Goal: Information Seeking & Learning: Learn about a topic

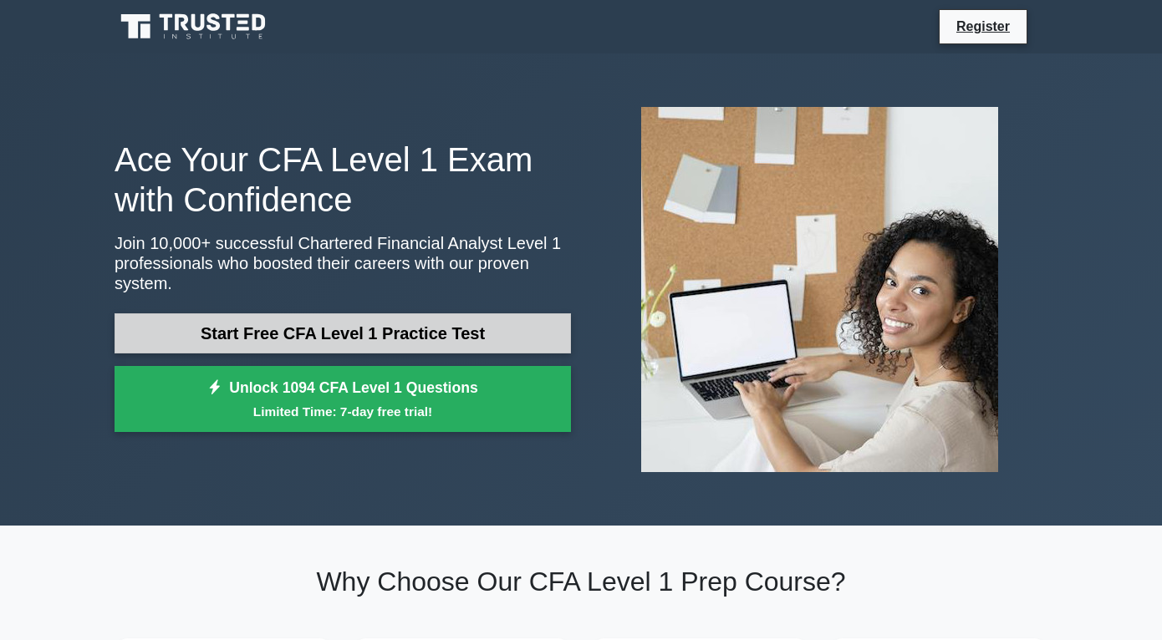
click at [410, 340] on link "Start Free CFA Level 1 Practice Test" at bounding box center [343, 334] width 457 height 40
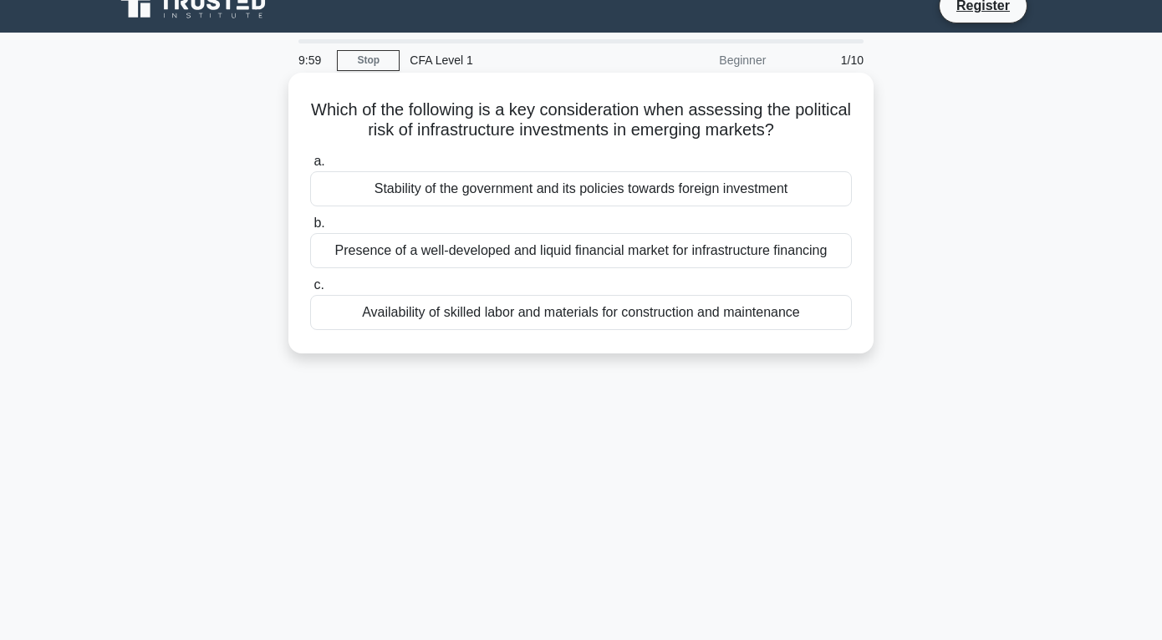
scroll to position [18, 0]
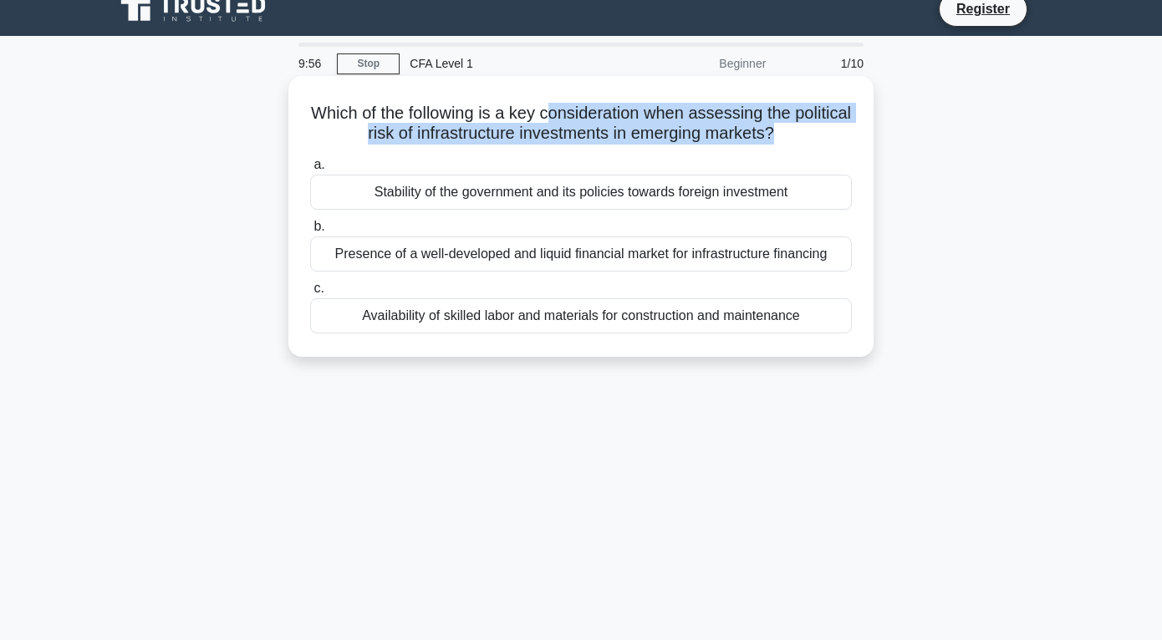
drag, startPoint x: 547, startPoint y: 110, endPoint x: 626, endPoint y: 153, distance: 90.2
click at [626, 153] on div "Which of the following is a key consideration when assessing the political risk…" at bounding box center [581, 217] width 572 height 268
click at [646, 127] on h5 "Which of the following is a key consideration when assessing the political risk…" at bounding box center [581, 124] width 545 height 42
drag, startPoint x: 638, startPoint y: 110, endPoint x: 667, endPoint y: 143, distance: 44.4
click at [667, 143] on h5 "Which of the following is a key consideration when assessing the political risk…" at bounding box center [581, 124] width 545 height 42
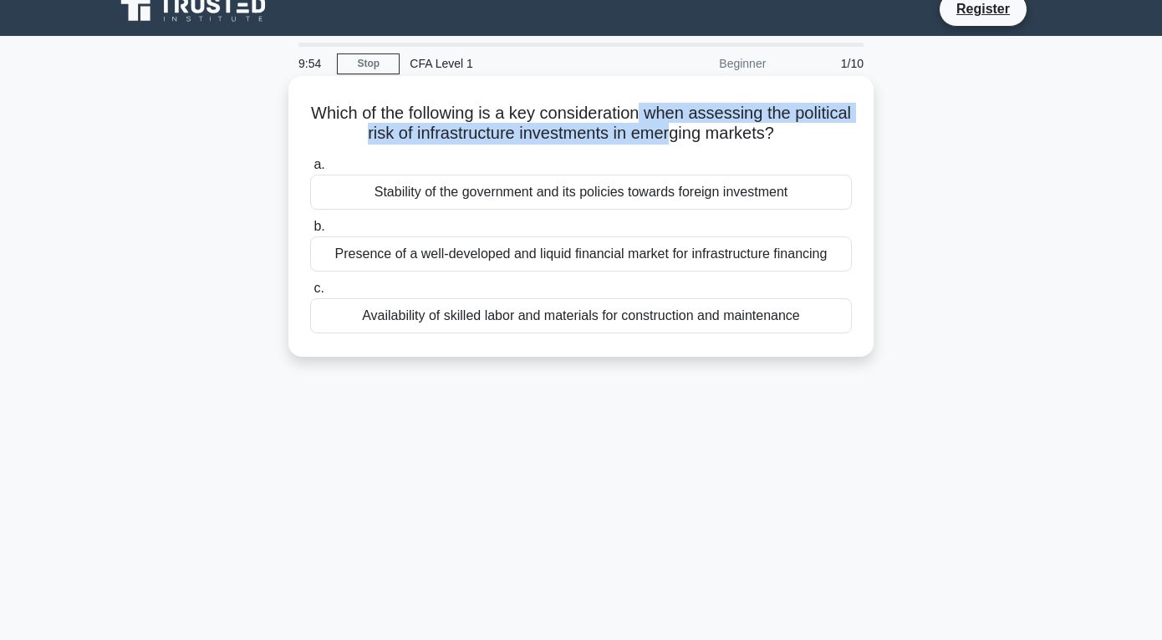
click at [667, 143] on h5 "Which of the following is a key consideration when assessing the political risk…" at bounding box center [581, 124] width 545 height 42
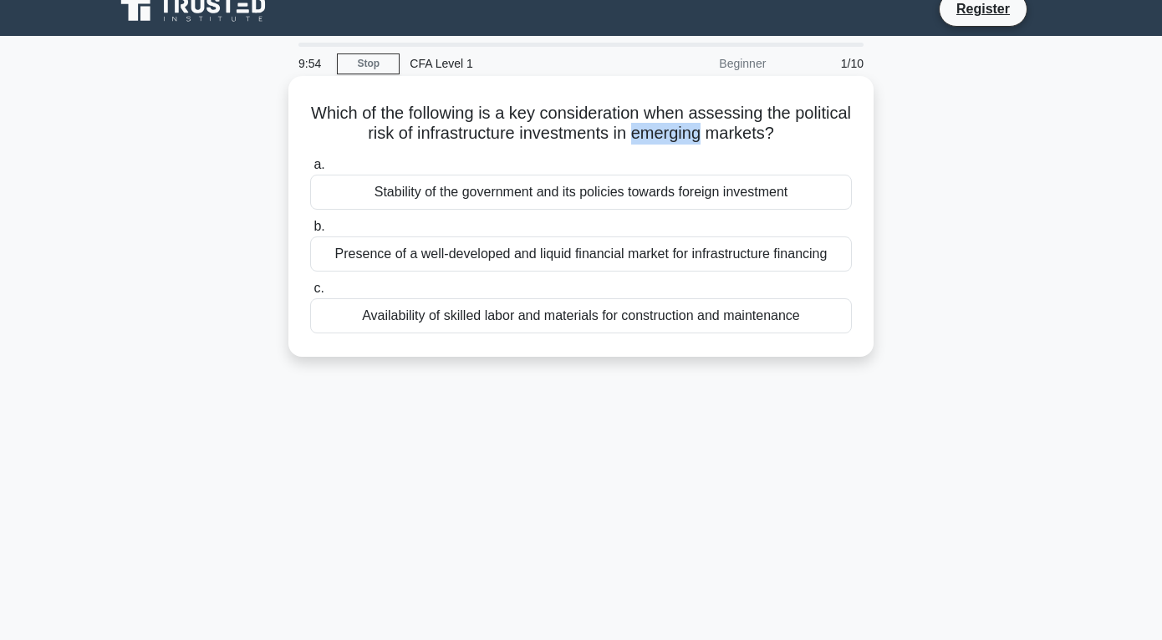
click at [667, 143] on h5 "Which of the following is a key consideration when assessing the political risk…" at bounding box center [581, 124] width 545 height 42
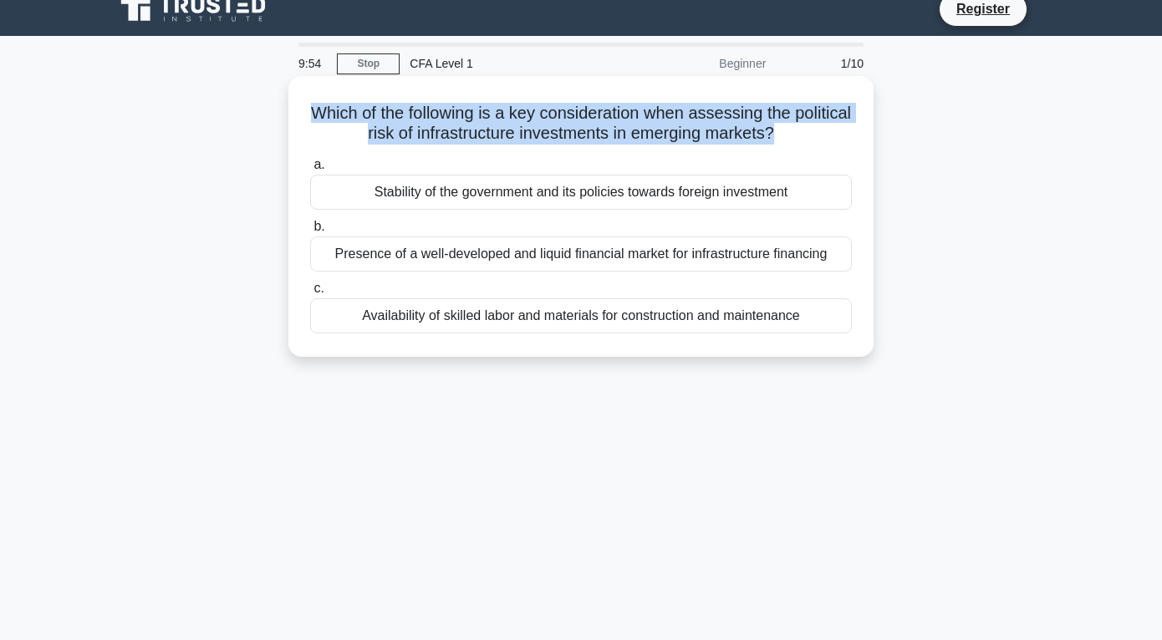
click at [667, 143] on h5 "Which of the following is a key consideration when assessing the political risk…" at bounding box center [581, 124] width 545 height 42
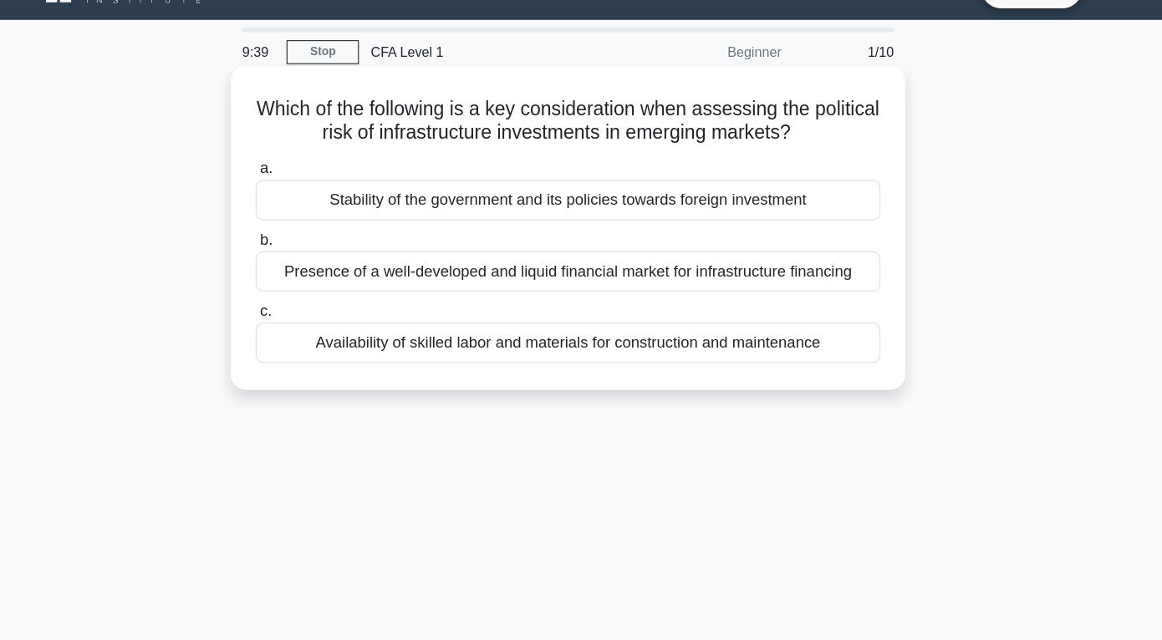
click at [617, 312] on div "Availability of skilled labor and materials for construction and maintenance" at bounding box center [581, 316] width 542 height 35
click at [310, 294] on input "c. Availability of skilled labor and materials for construction and maintenance" at bounding box center [310, 288] width 0 height 11
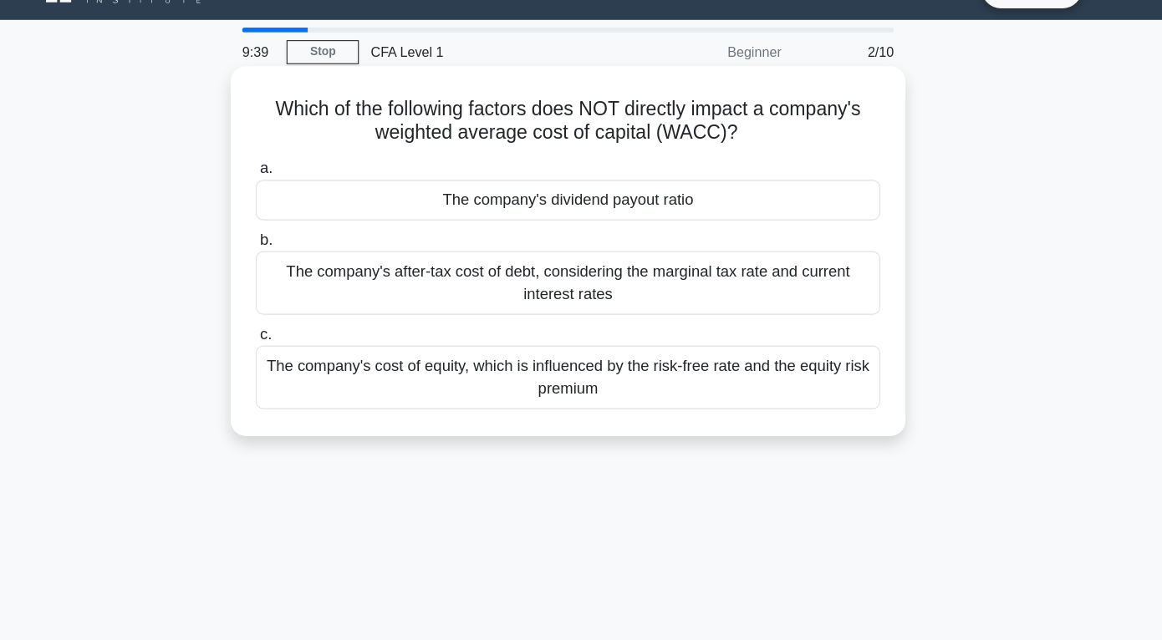
scroll to position [0, 0]
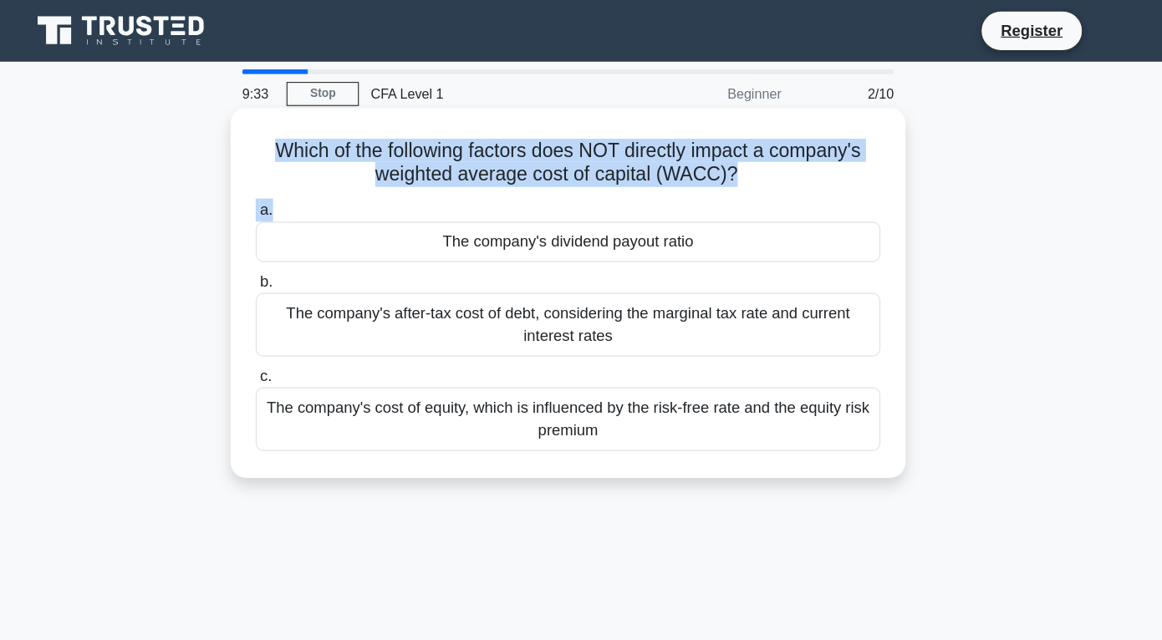
drag, startPoint x: 702, startPoint y: 106, endPoint x: 728, endPoint y: 189, distance: 87.0
click at [728, 189] on div "Which of the following factors does NOT directly impact a company's weighted av…" at bounding box center [581, 254] width 572 height 308
click at [716, 152] on h5 "Which of the following factors does NOT directly impact a company's weighted av…" at bounding box center [581, 141] width 545 height 42
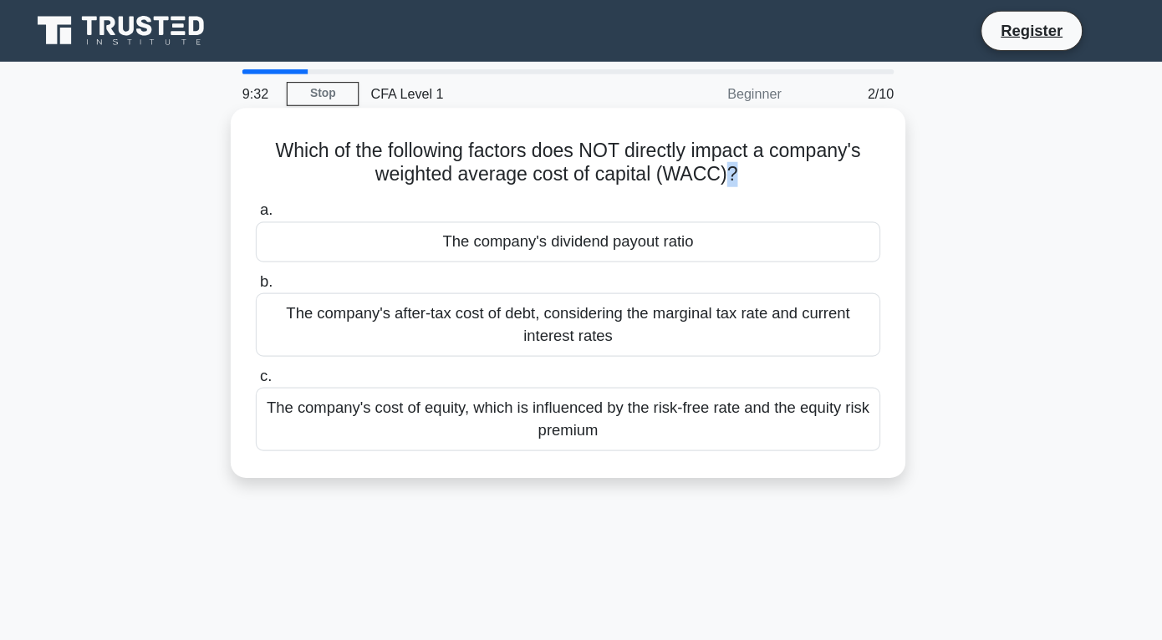
click at [716, 152] on h5 "Which of the following factors does NOT directly impact a company's weighted av…" at bounding box center [581, 141] width 545 height 42
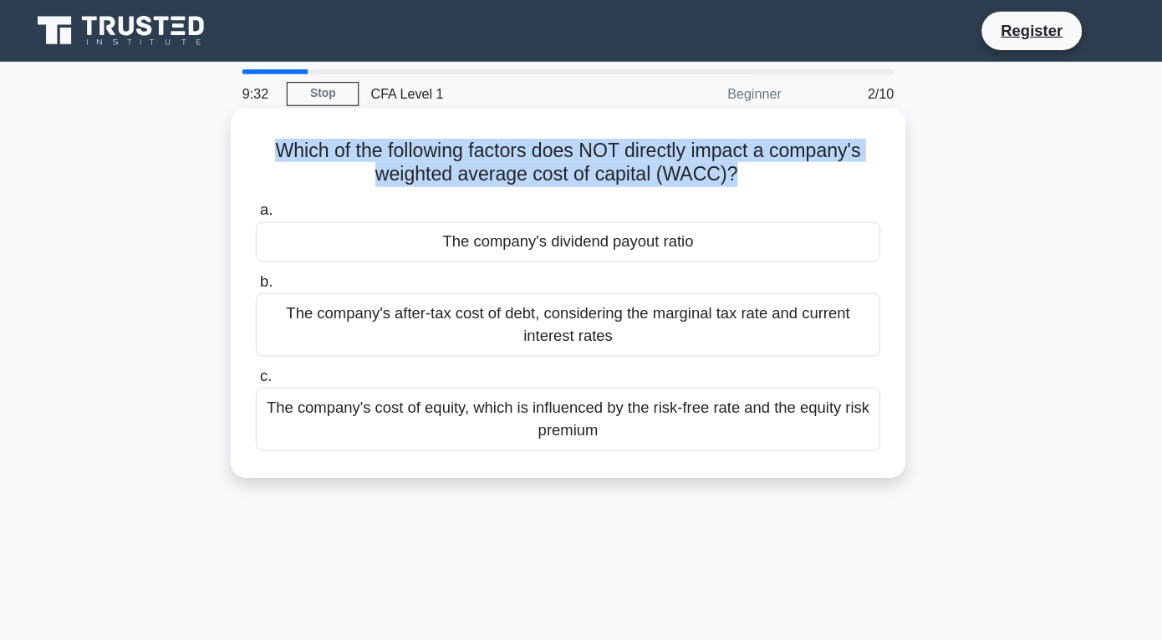
click at [716, 152] on h5 "Which of the following factors does NOT directly impact a company's weighted av…" at bounding box center [581, 141] width 545 height 42
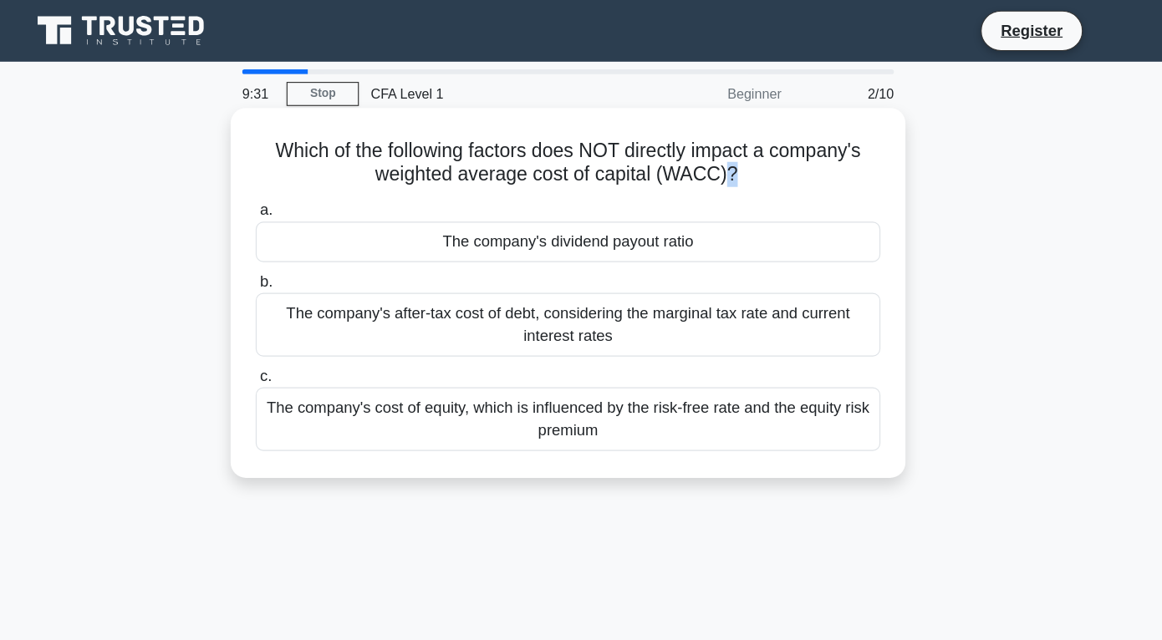
click at [716, 152] on h5 "Which of the following factors does NOT directly impact a company's weighted av…" at bounding box center [581, 141] width 545 height 42
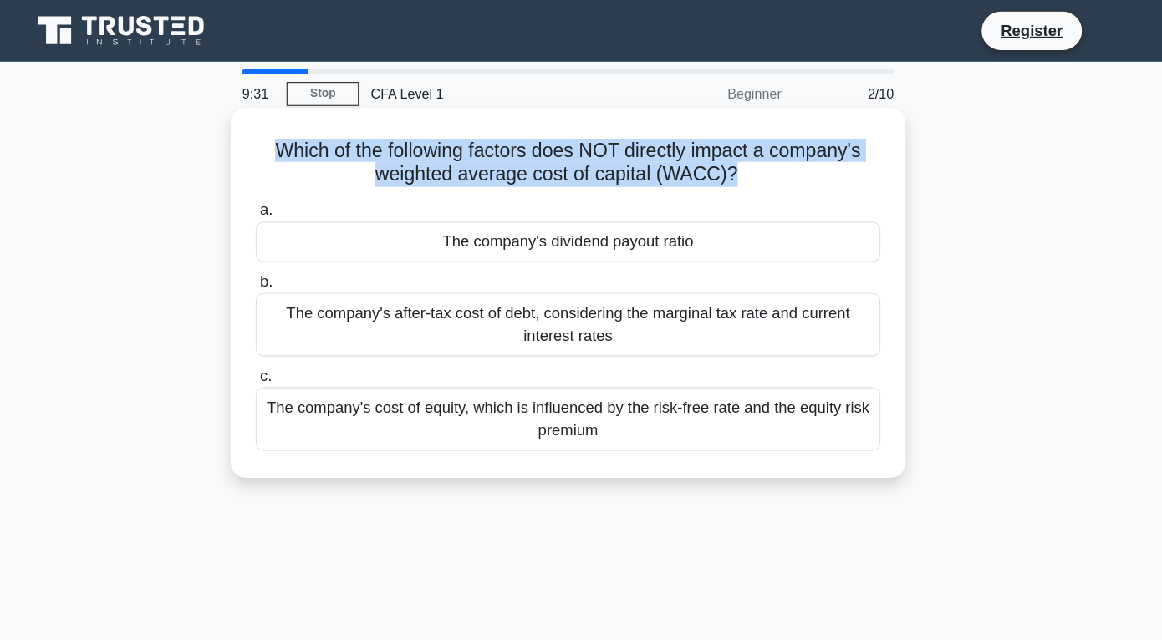
click at [716, 152] on h5 "Which of the following factors does NOT directly impact a company's weighted av…" at bounding box center [581, 141] width 545 height 42
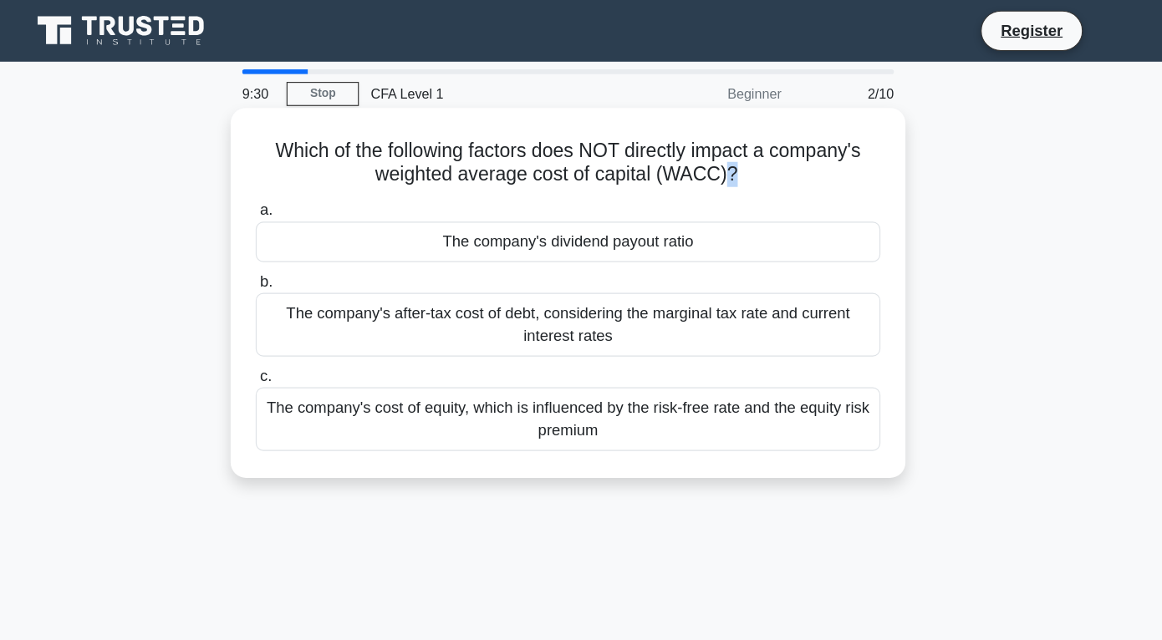
click at [716, 152] on h5 "Which of the following factors does NOT directly impact a company's weighted av…" at bounding box center [581, 141] width 545 height 42
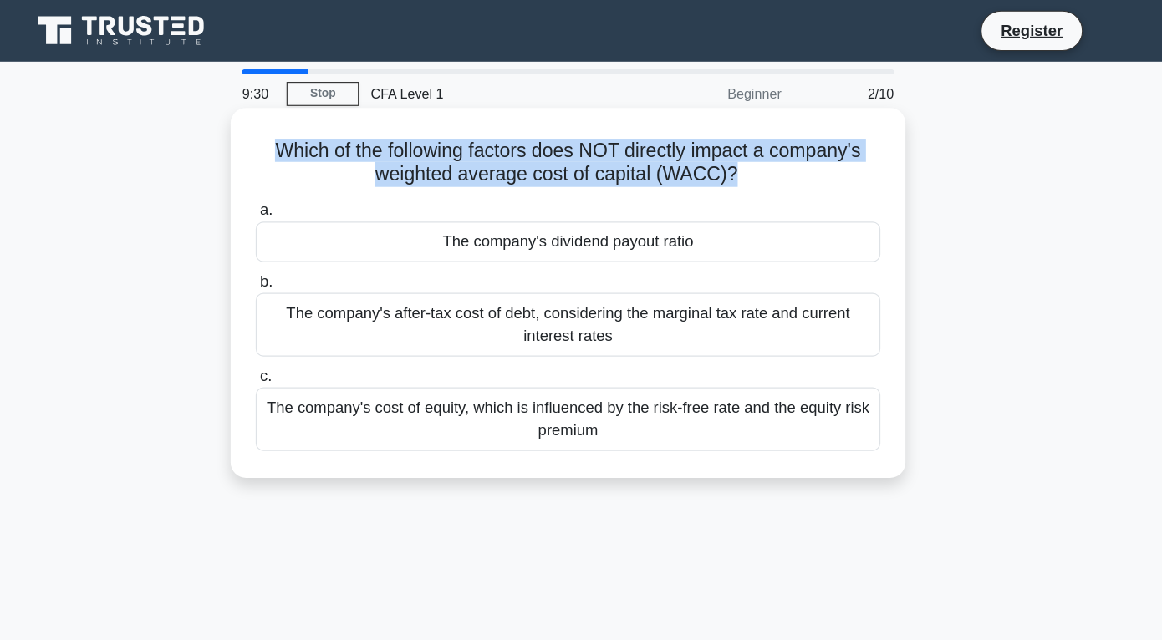
click at [716, 152] on h5 "Which of the following factors does NOT directly impact a company's weighted av…" at bounding box center [581, 141] width 545 height 42
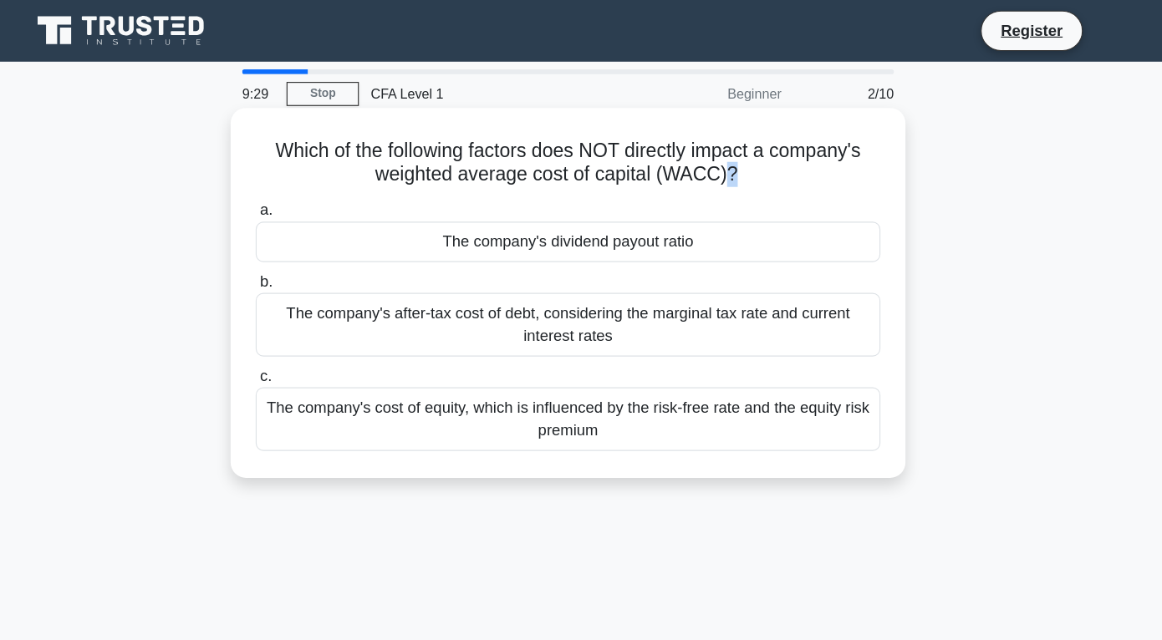
click at [716, 152] on h5 "Which of the following factors does NOT directly impact a company's weighted av…" at bounding box center [581, 141] width 545 height 42
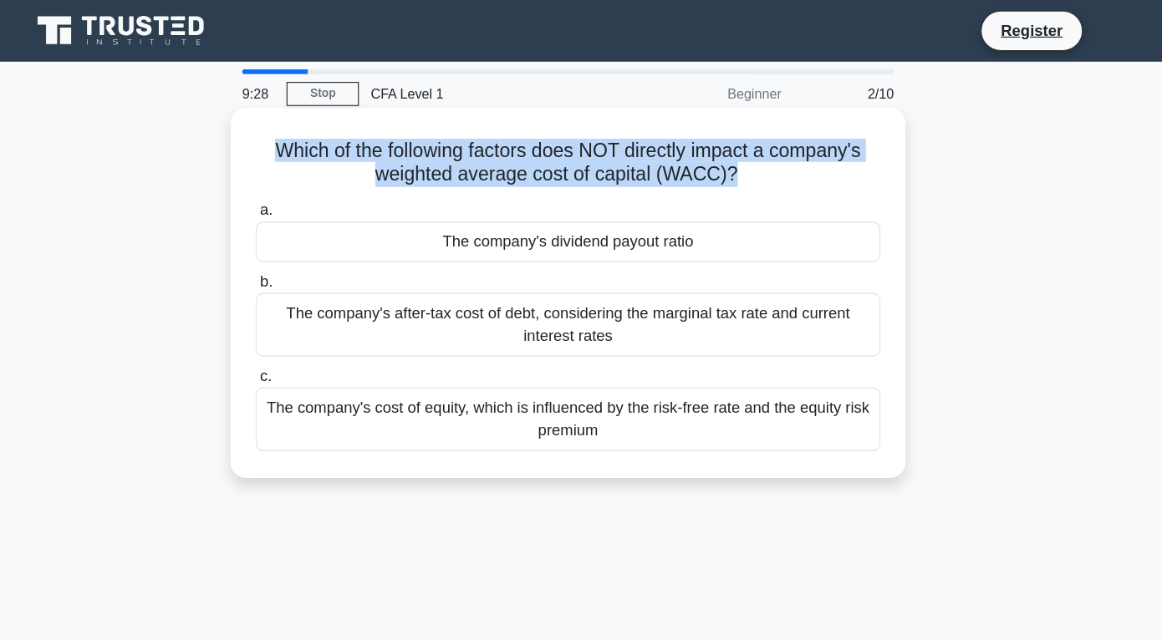
click at [716, 152] on h5 "Which of the following factors does NOT directly impact a company's weighted av…" at bounding box center [581, 141] width 545 height 42
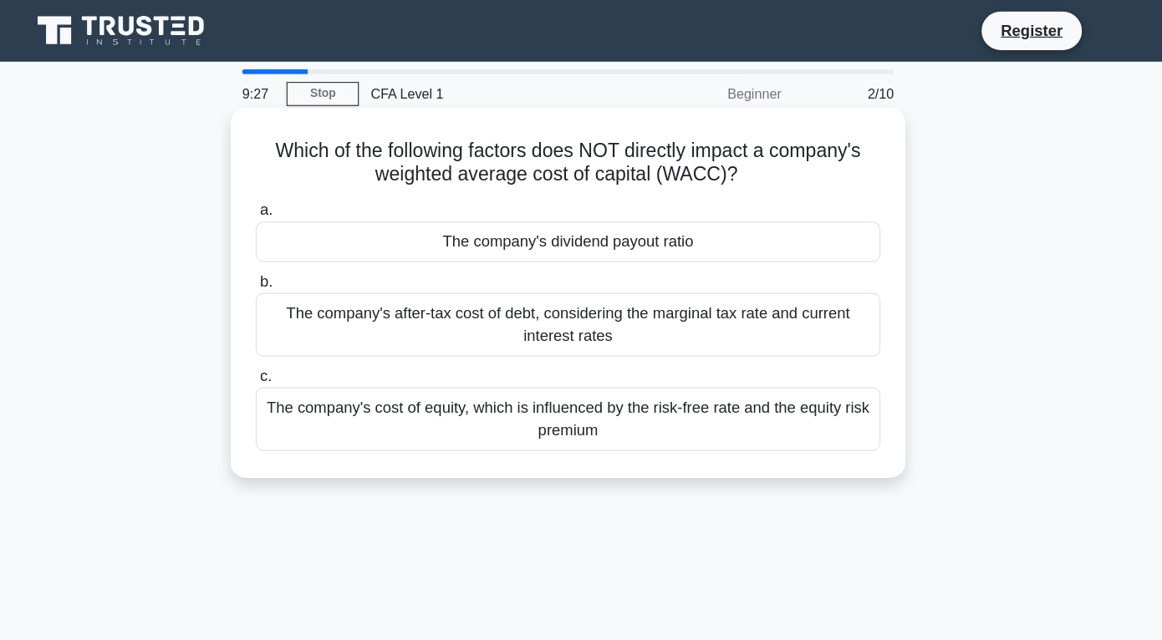
click at [716, 154] on h5 "Which of the following factors does NOT directly impact a company's weighted av…" at bounding box center [581, 141] width 545 height 42
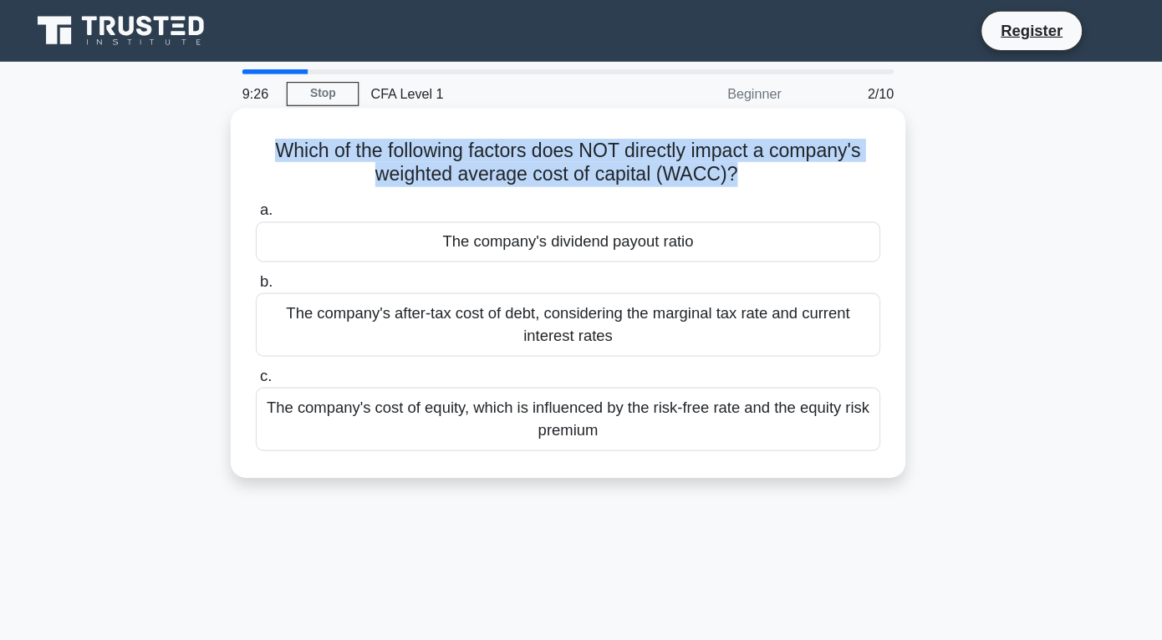
click at [716, 154] on h5 "Which of the following factors does NOT directly impact a company's weighted av…" at bounding box center [581, 141] width 545 height 42
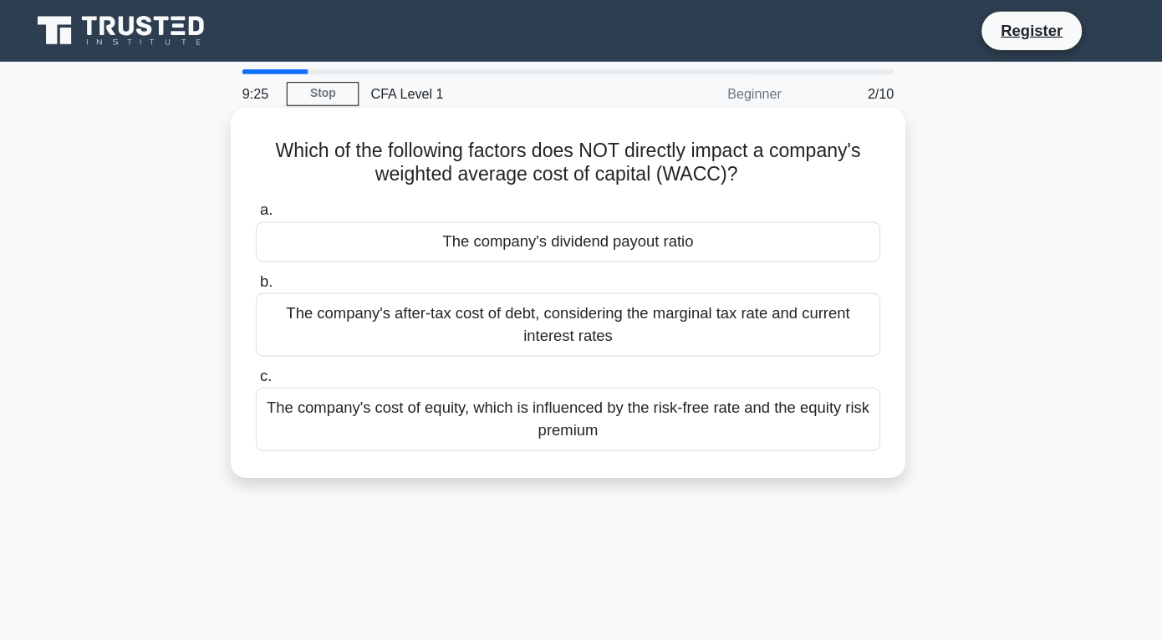
click at [716, 154] on h5 "Which of the following factors does NOT directly impact a company's weighted av…" at bounding box center [581, 141] width 545 height 42
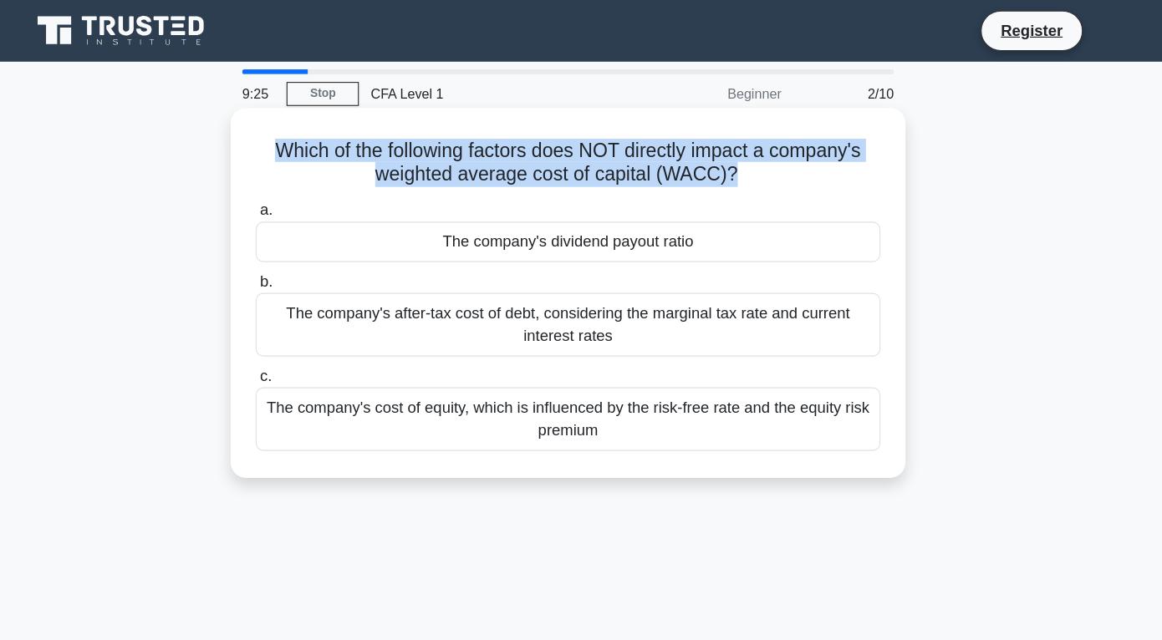
click at [716, 154] on h5 "Which of the following factors does NOT directly impact a company's weighted av…" at bounding box center [581, 141] width 545 height 42
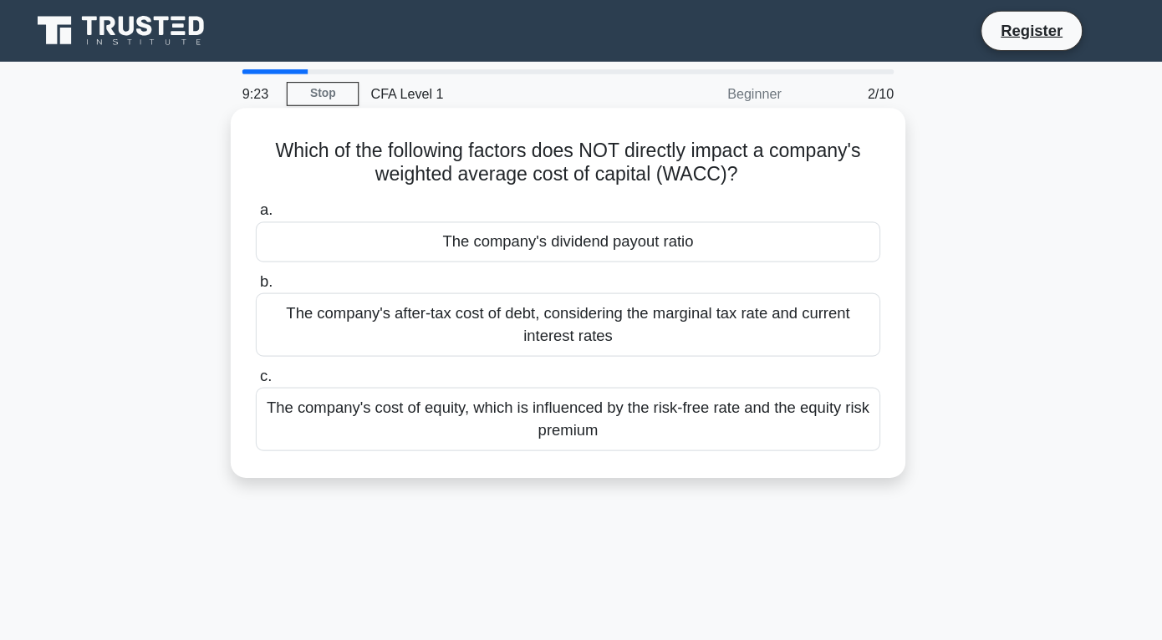
click at [702, 218] on div "The company's dividend payout ratio" at bounding box center [581, 209] width 542 height 35
click at [310, 188] on input "a. The company's dividend payout ratio" at bounding box center [310, 182] width 0 height 11
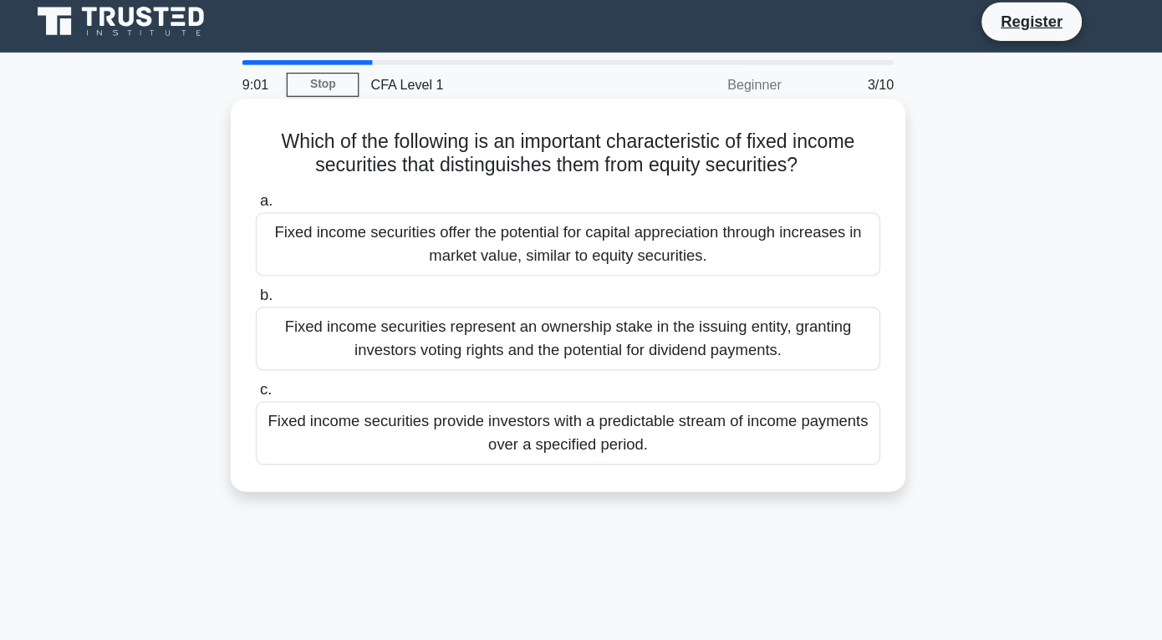
click at [666, 313] on div "Fixed income securities represent an ownership stake in the issuing entity, gra…" at bounding box center [581, 301] width 542 height 55
click at [310, 270] on input "b. Fixed income securities represent an ownership stake in the issuing entity, …" at bounding box center [310, 264] width 0 height 11
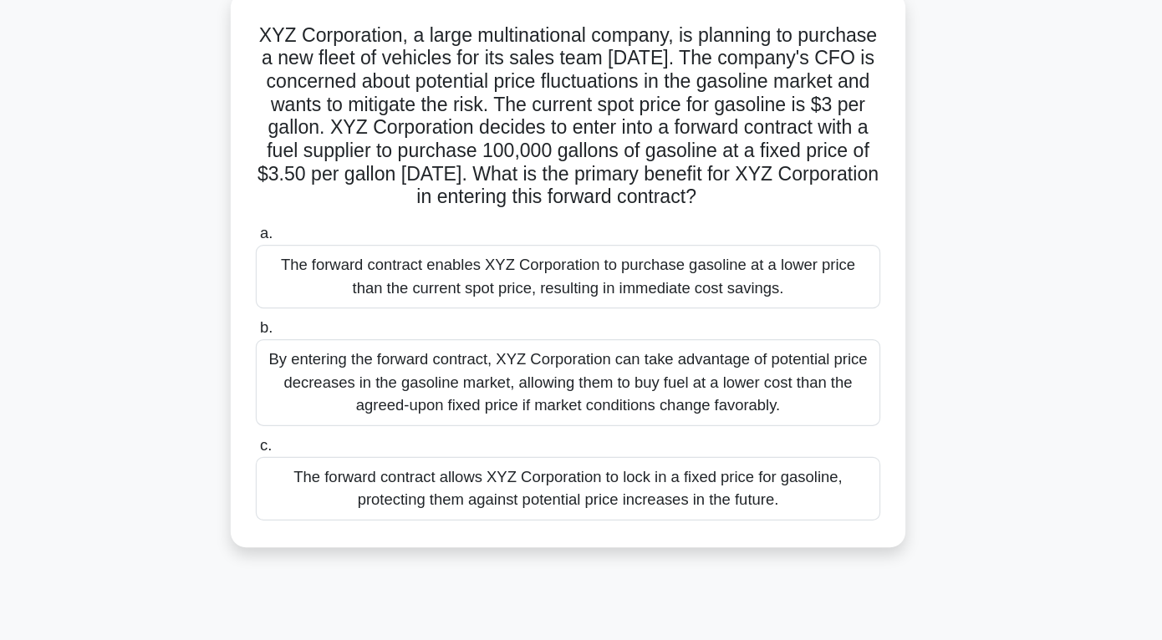
scroll to position [23, 0]
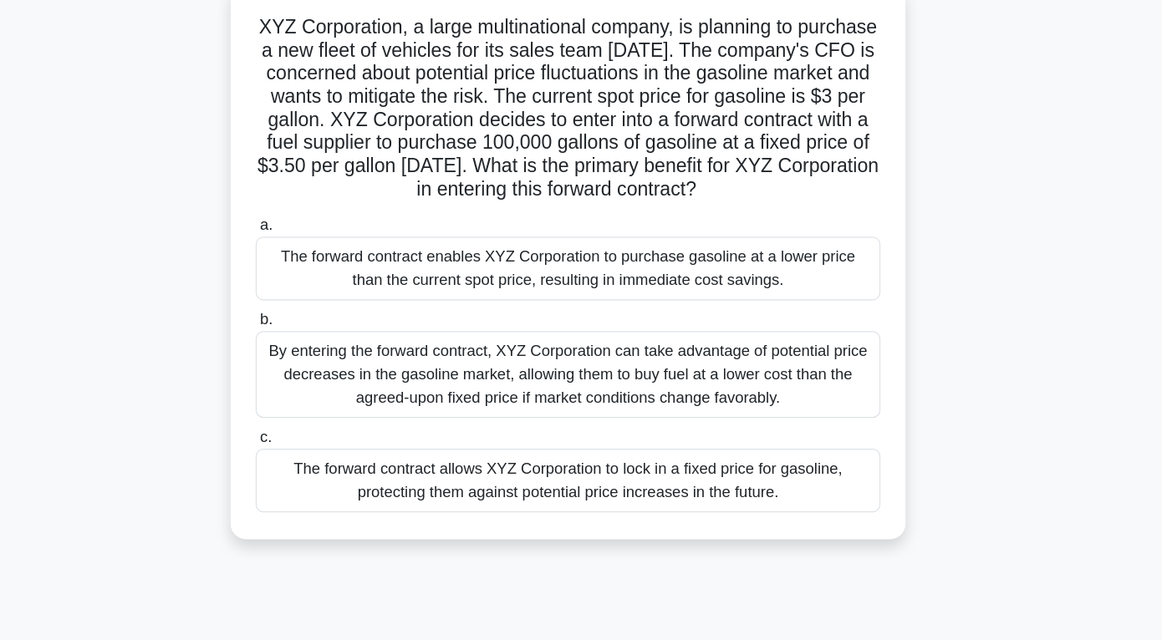
click at [663, 393] on div "By entering the forward contract, XYZ Corporation can take advantage of potenti…" at bounding box center [581, 409] width 542 height 75
click at [310, 368] on input "b. By entering the forward contract, XYZ Corporation can take advantage of pote…" at bounding box center [310, 362] width 0 height 11
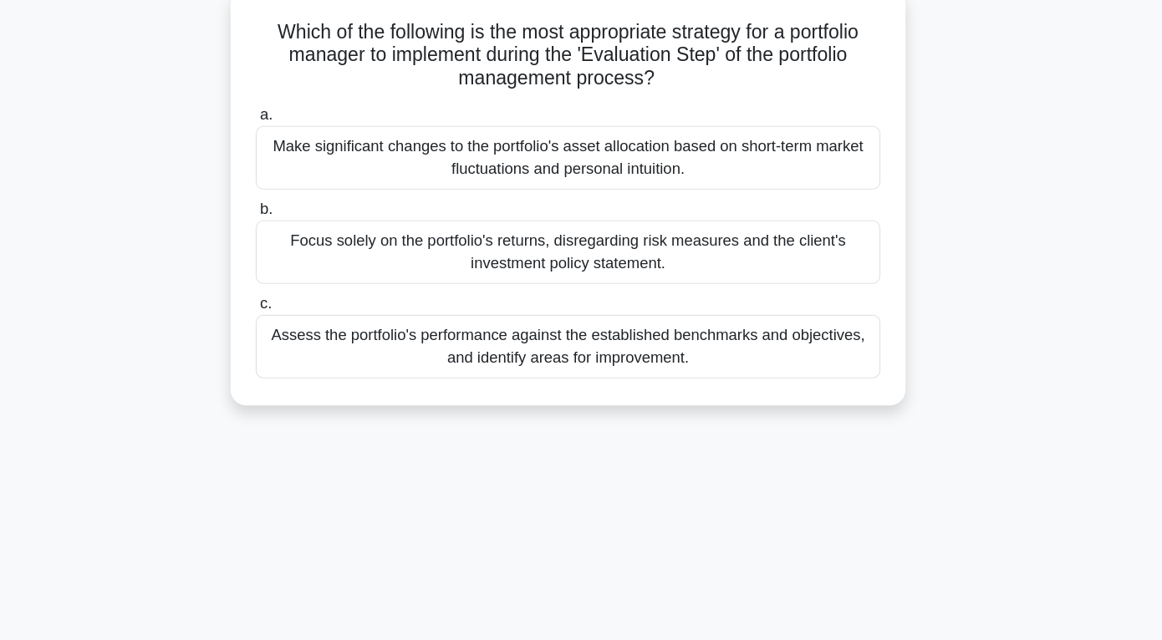
scroll to position [0, 0]
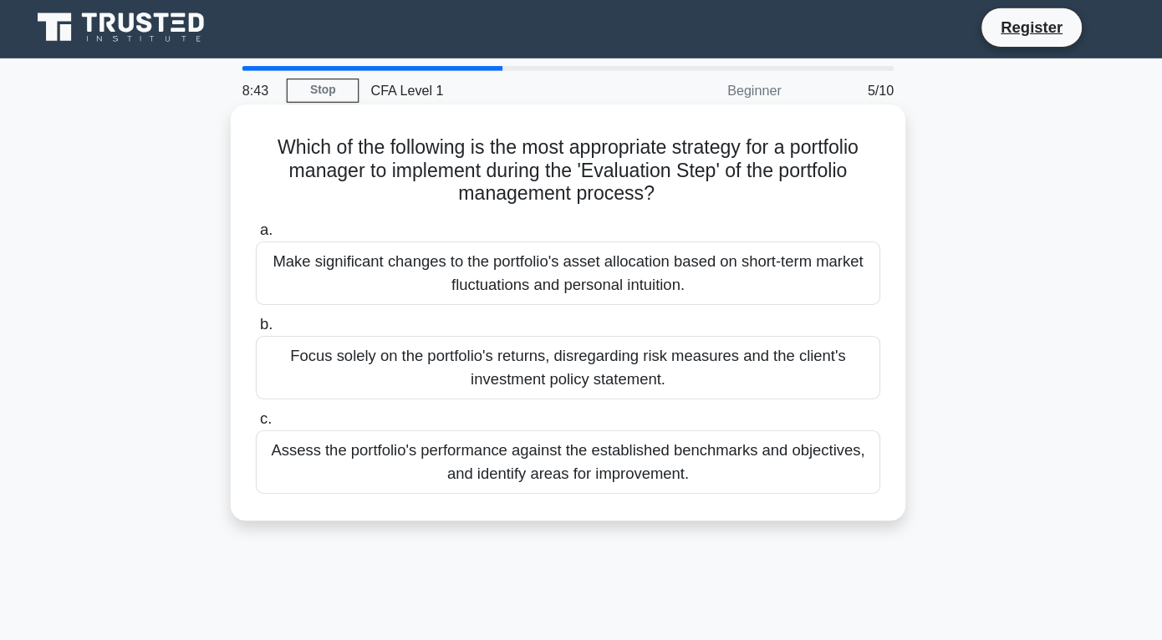
click at [674, 403] on div "Assess the portfolio's performance against the established benchmarks and objec…" at bounding box center [581, 403] width 542 height 55
click at [310, 372] on input "c. Assess the portfolio's performance against the established benchmarks and ob…" at bounding box center [310, 366] width 0 height 11
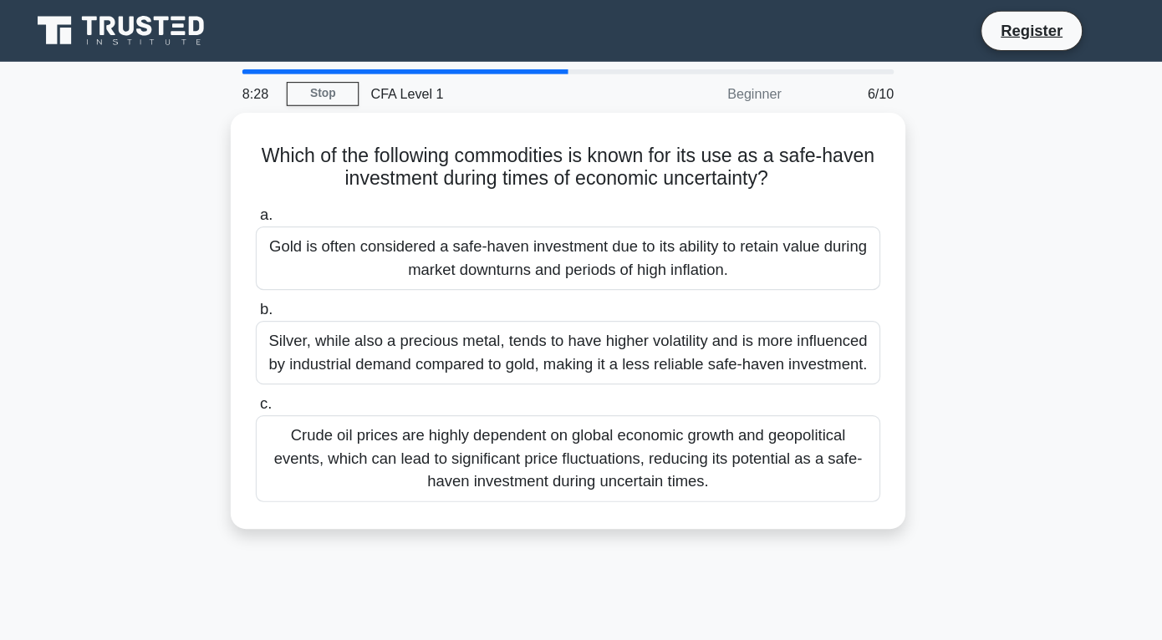
click at [674, 401] on div "Crude oil prices are highly dependent on global economic growth and geopolitica…" at bounding box center [581, 397] width 542 height 75
click at [310, 356] on input "c. Crude oil prices are highly dependent on global economic growth and geopolit…" at bounding box center [310, 350] width 0 height 11
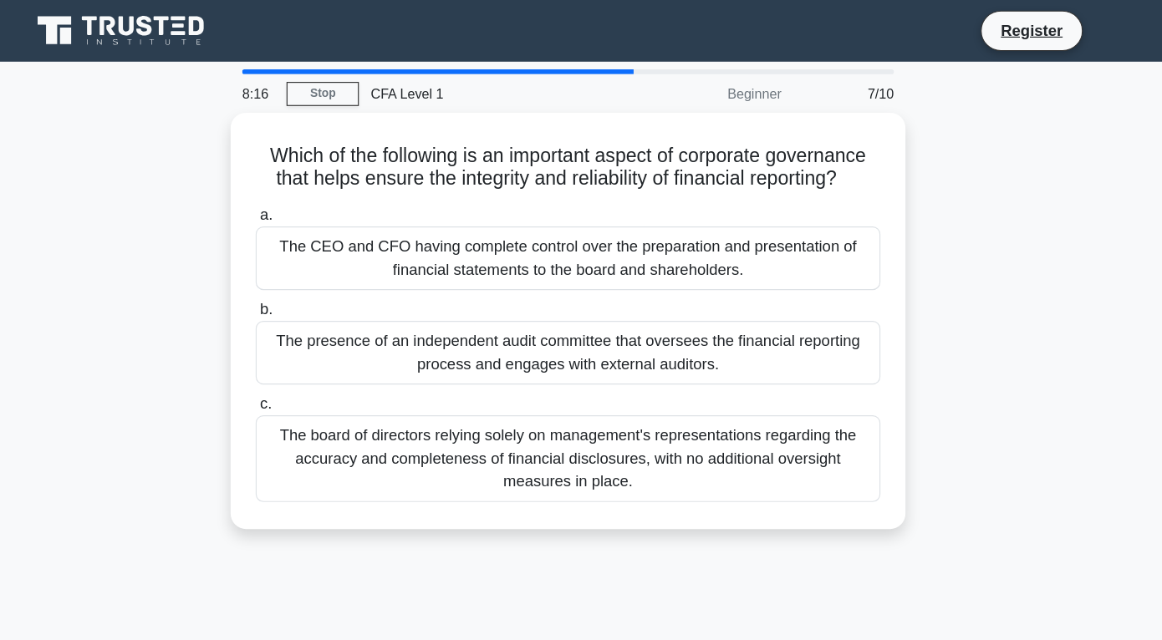
click at [674, 401] on div "The board of directors relying solely on management's representations regarding…" at bounding box center [581, 397] width 542 height 75
click at [310, 356] on input "c. The board of directors relying solely on management's representations regard…" at bounding box center [310, 350] width 0 height 11
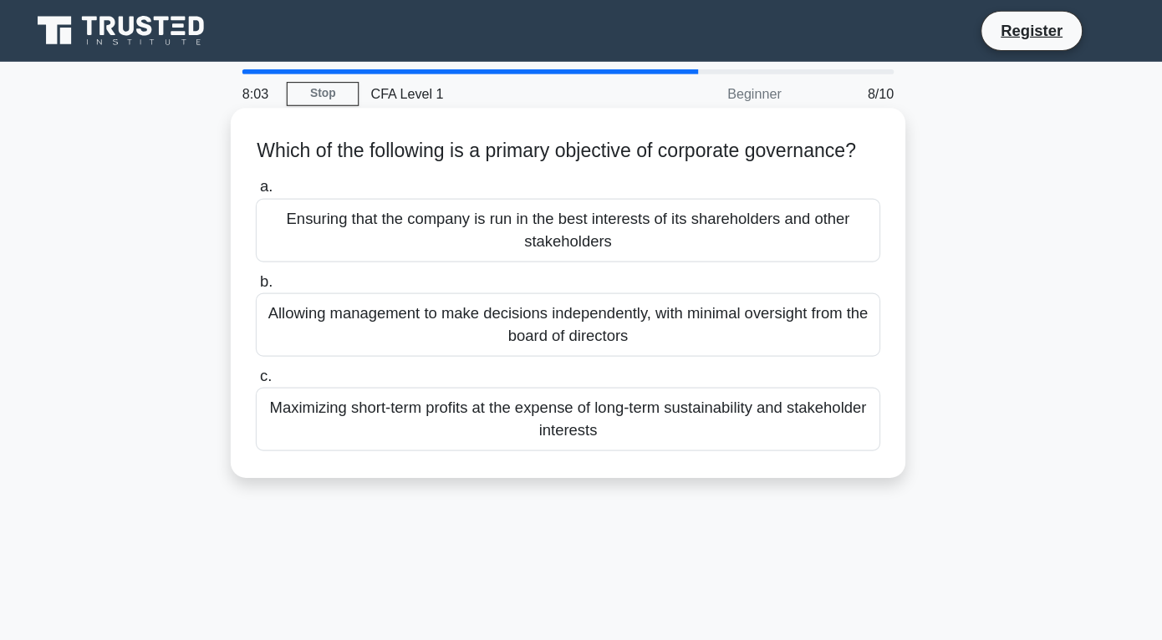
click at [722, 209] on div "Ensuring that the company is run in the best interests of its shareholders and …" at bounding box center [581, 199] width 542 height 55
click at [310, 168] on input "a. Ensuring that the company is run in the best interests of its shareholders a…" at bounding box center [310, 162] width 0 height 11
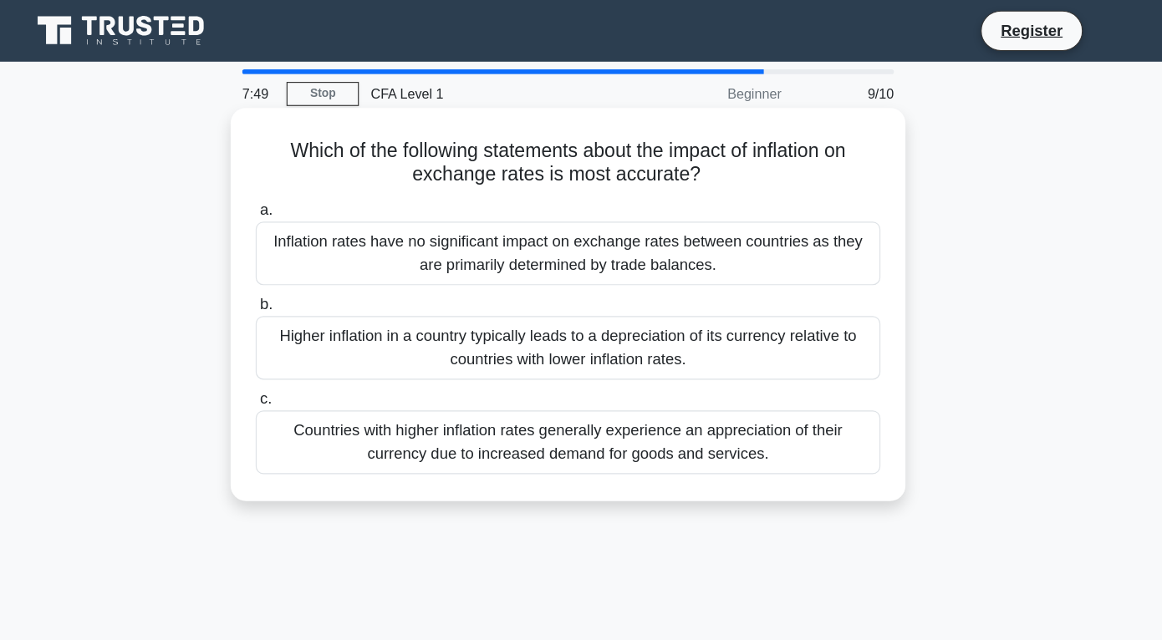
click at [772, 293] on div "Higher inflation in a country typically leads to a depreciation of its currency…" at bounding box center [581, 301] width 542 height 55
click at [310, 270] on input "b. Higher inflation in a country typically leads to a depreciation of its curre…" at bounding box center [310, 264] width 0 height 11
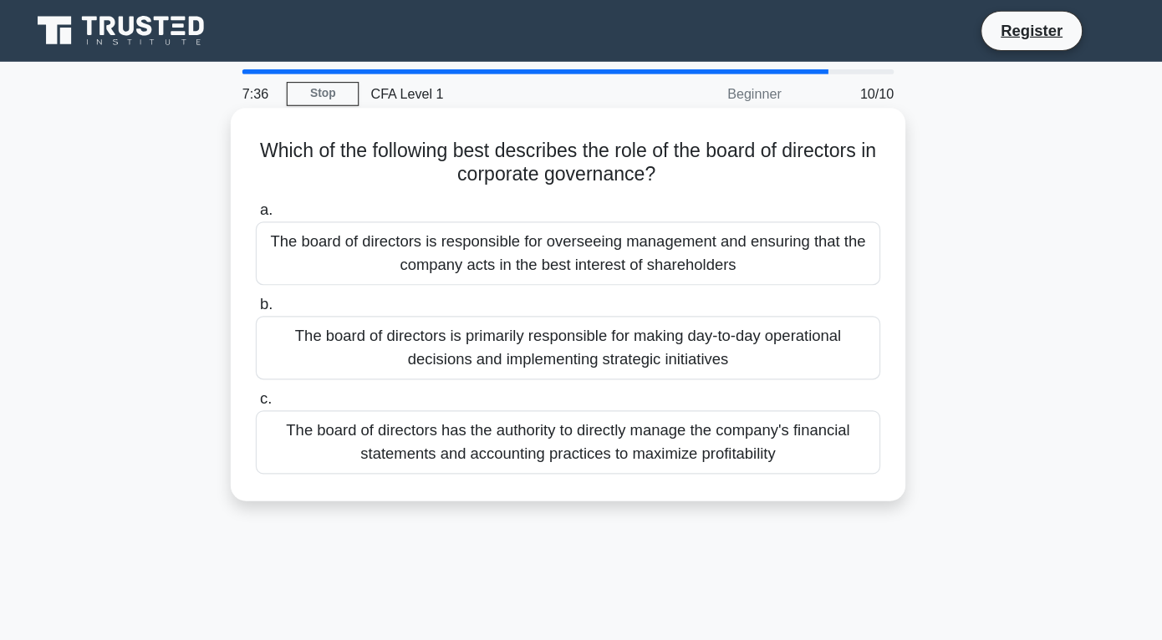
click at [808, 218] on div "The board of directors is responsible for overseeing management and ensuring th…" at bounding box center [581, 219] width 542 height 55
click at [310, 188] on input "a. The board of directors is responsible for overseeing management and ensuring…" at bounding box center [310, 182] width 0 height 11
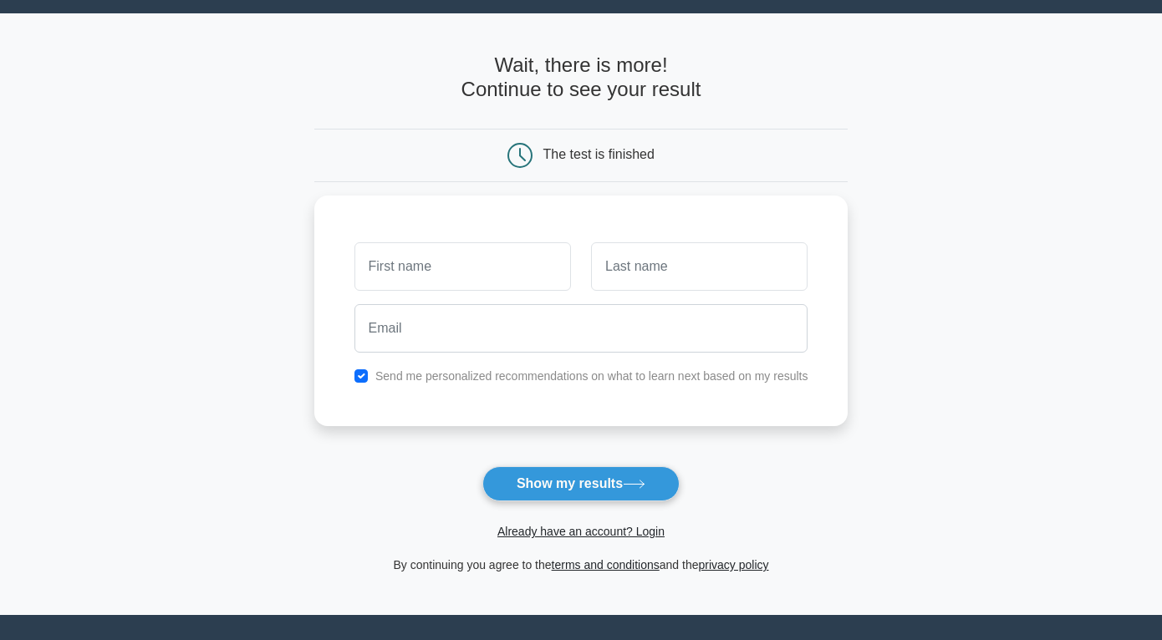
scroll to position [44, 0]
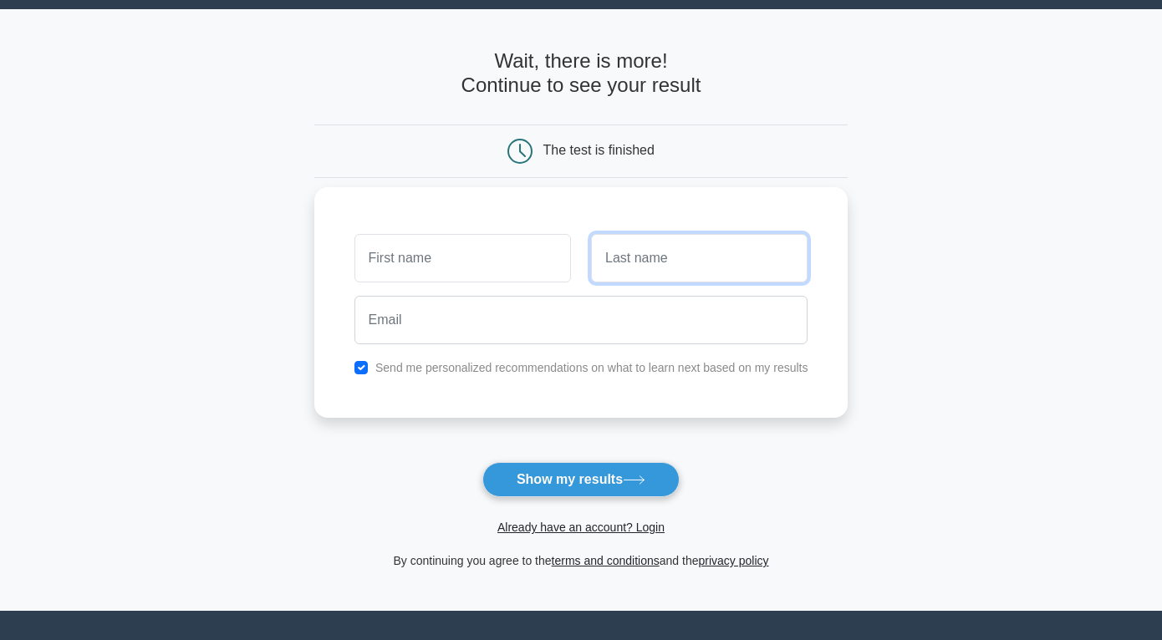
click at [744, 245] on input "text" at bounding box center [699, 258] width 217 height 48
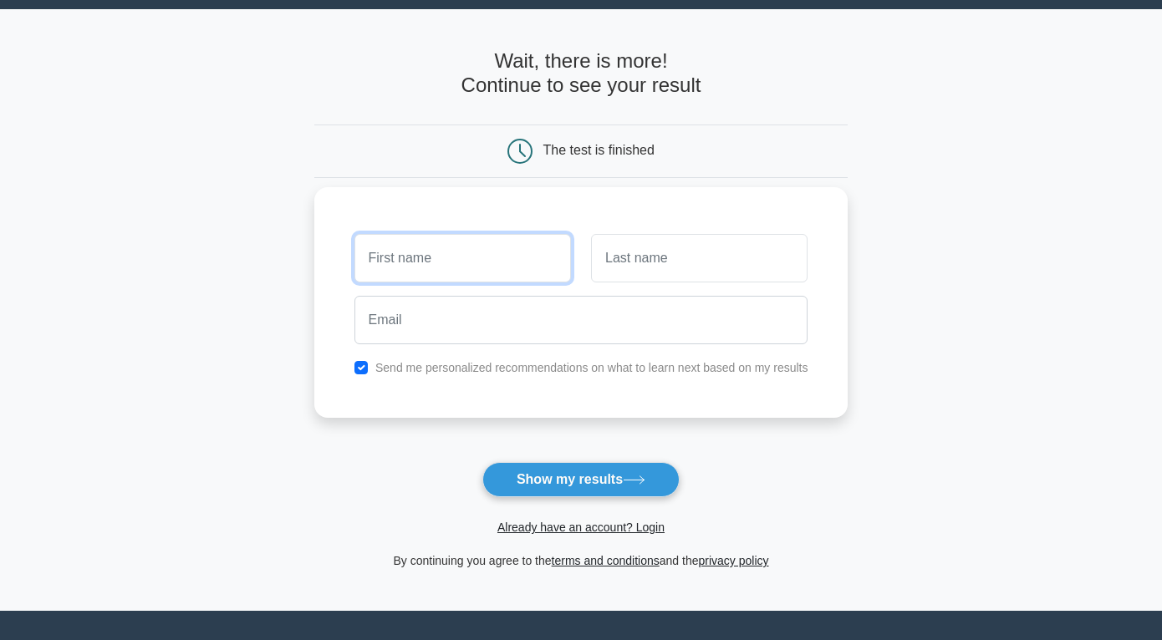
click at [554, 259] on input "text" at bounding box center [463, 258] width 217 height 48
click at [356, 363] on input "checkbox" at bounding box center [361, 367] width 13 height 13
checkbox input "false"
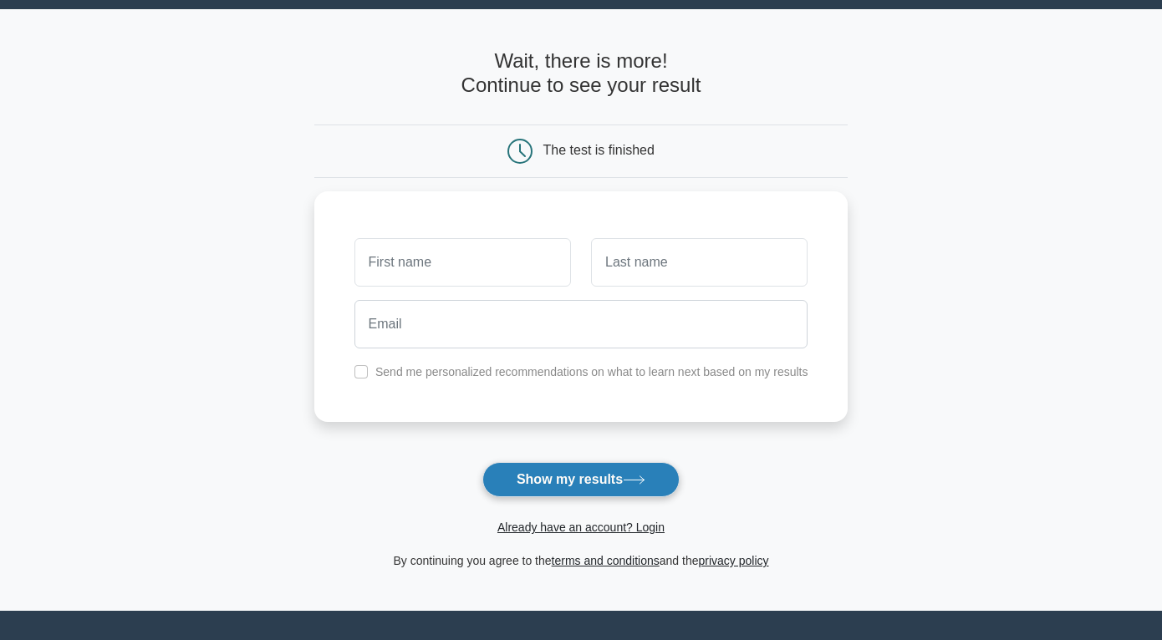
click at [548, 482] on button "Show my results" at bounding box center [580, 479] width 197 height 35
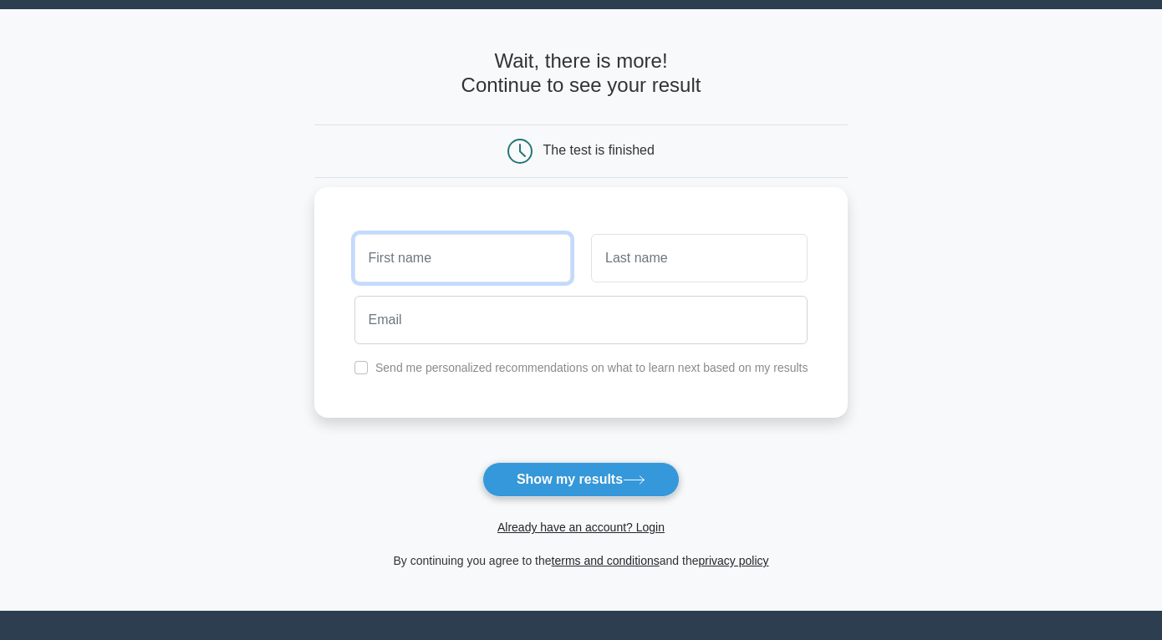
click at [503, 262] on input "text" at bounding box center [463, 258] width 217 height 48
type input "Quanh"
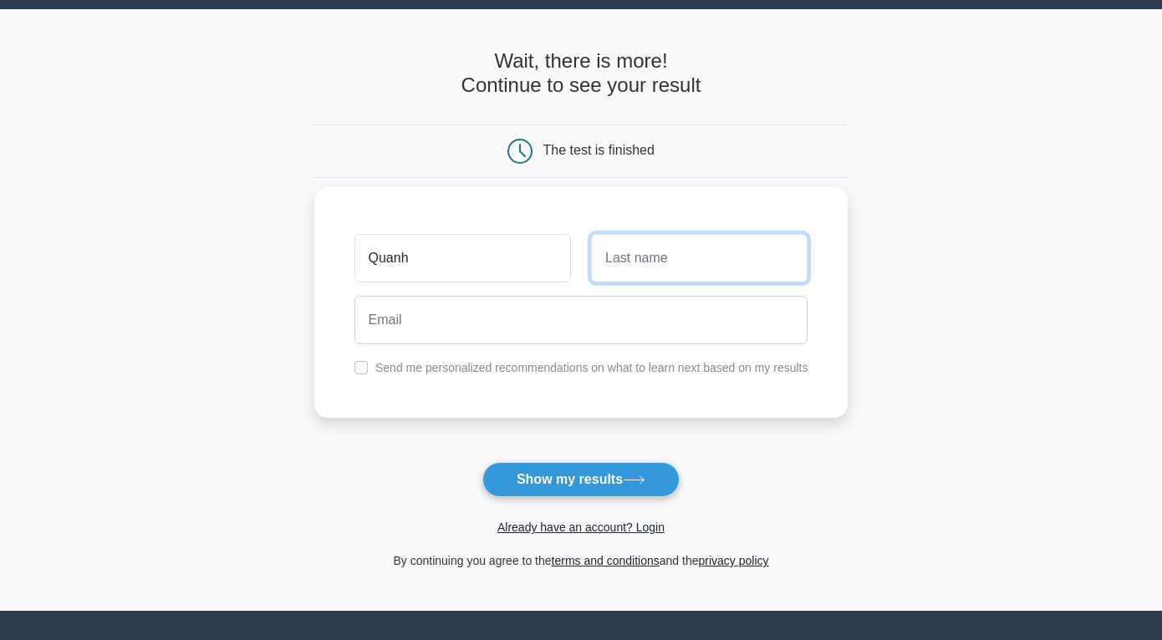
click at [643, 254] on input "text" at bounding box center [699, 258] width 217 height 48
type input "[PERSON_NAME]"
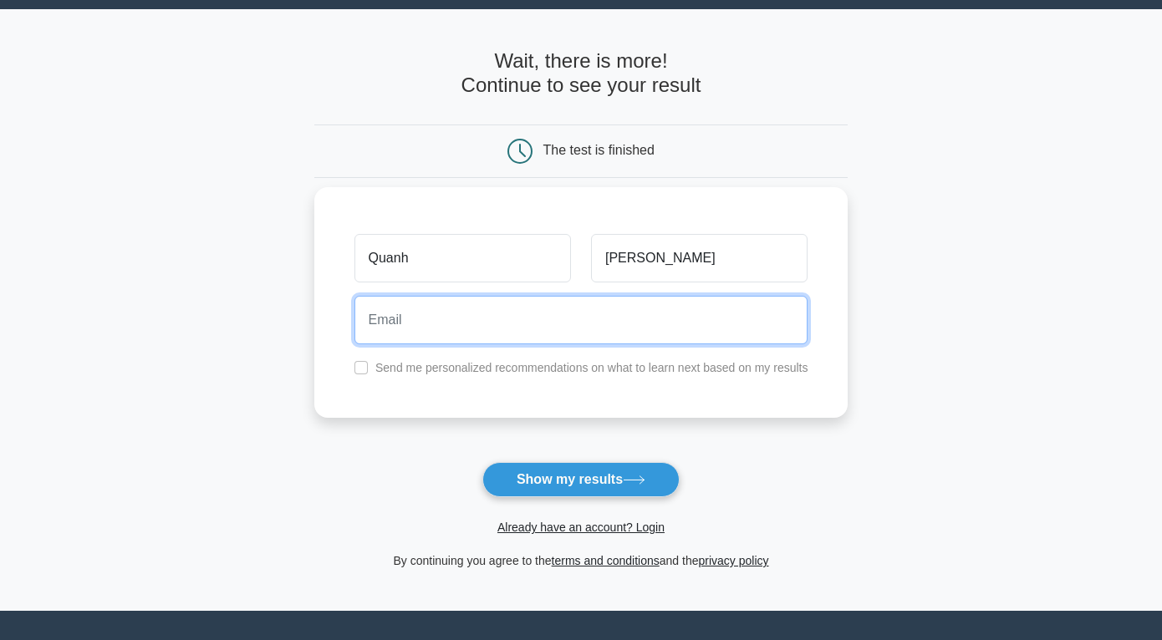
click at [600, 328] on input "email" at bounding box center [582, 320] width 454 height 48
type input "[EMAIL_ADDRESS][DOMAIN_NAME]"
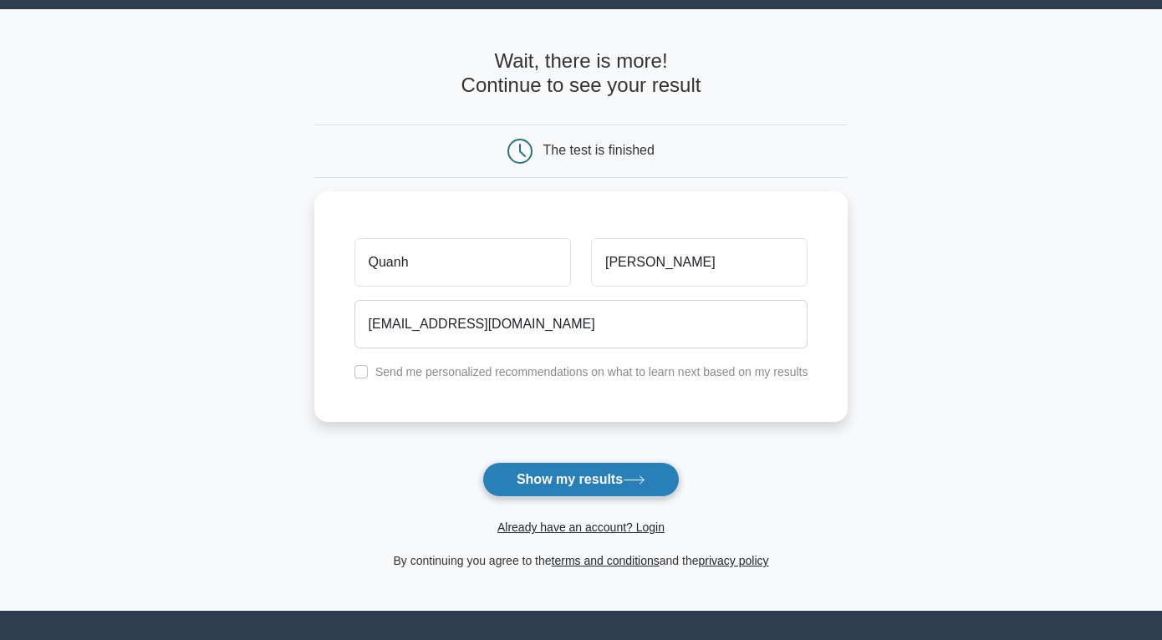
click at [591, 495] on button "Show my results" at bounding box center [580, 479] width 197 height 35
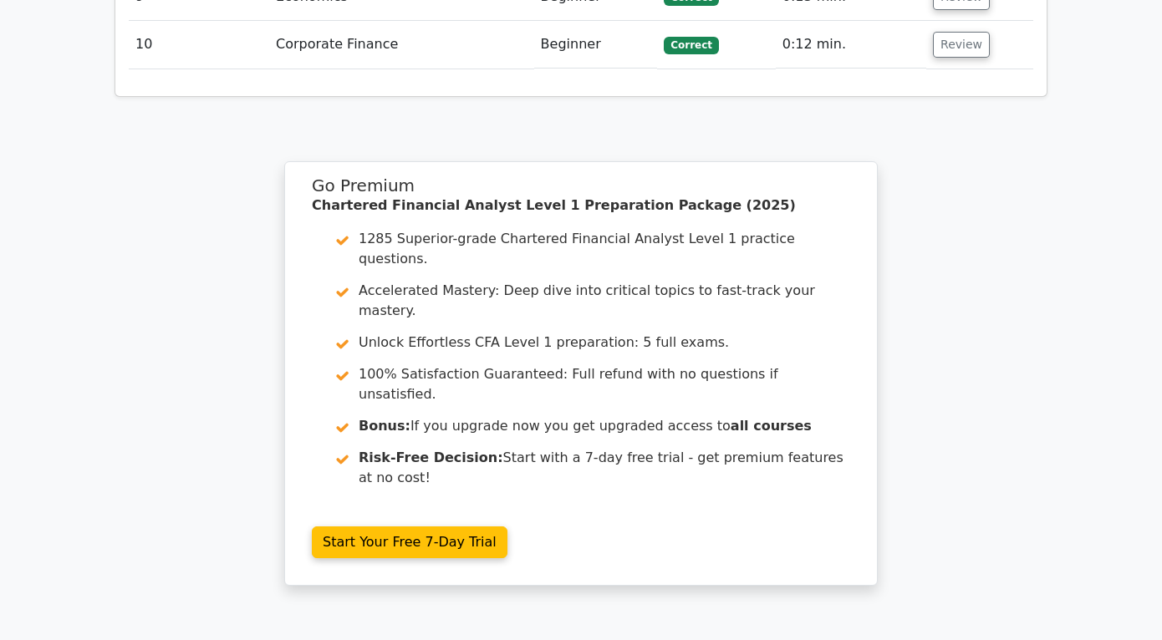
scroll to position [2629, 0]
